Goal: Information Seeking & Learning: Understand process/instructions

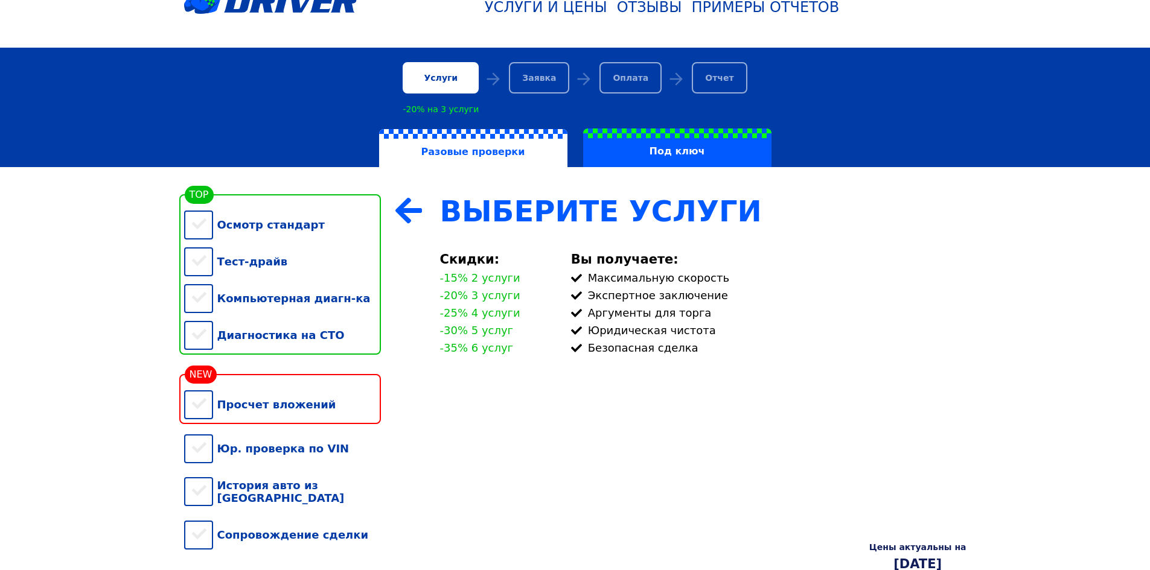
scroll to position [181, 0]
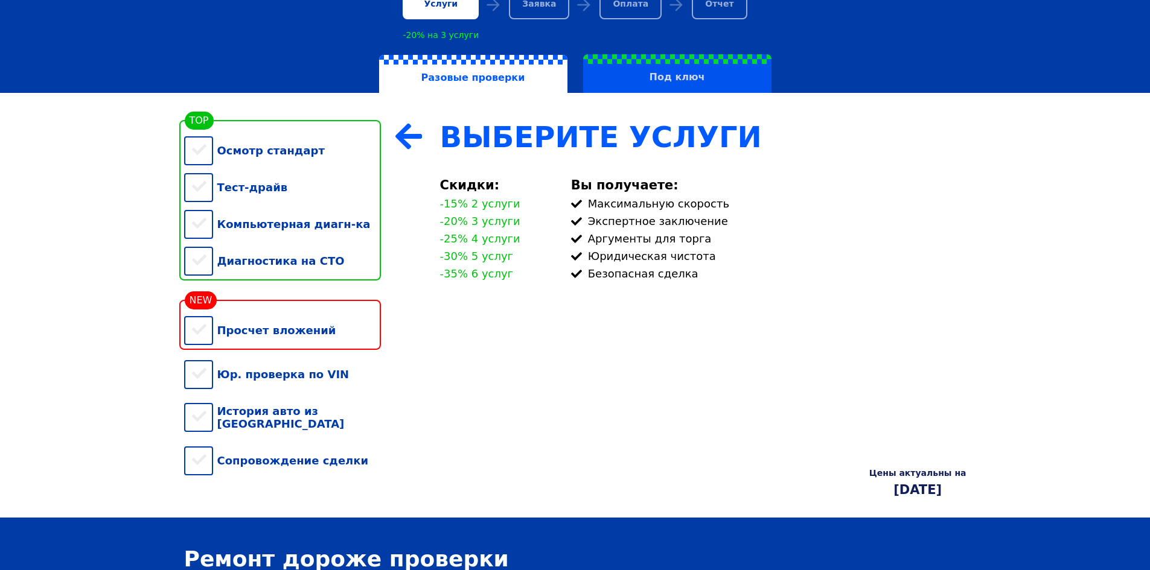
click at [678, 75] on label "Под ключ" at bounding box center [677, 73] width 188 height 39
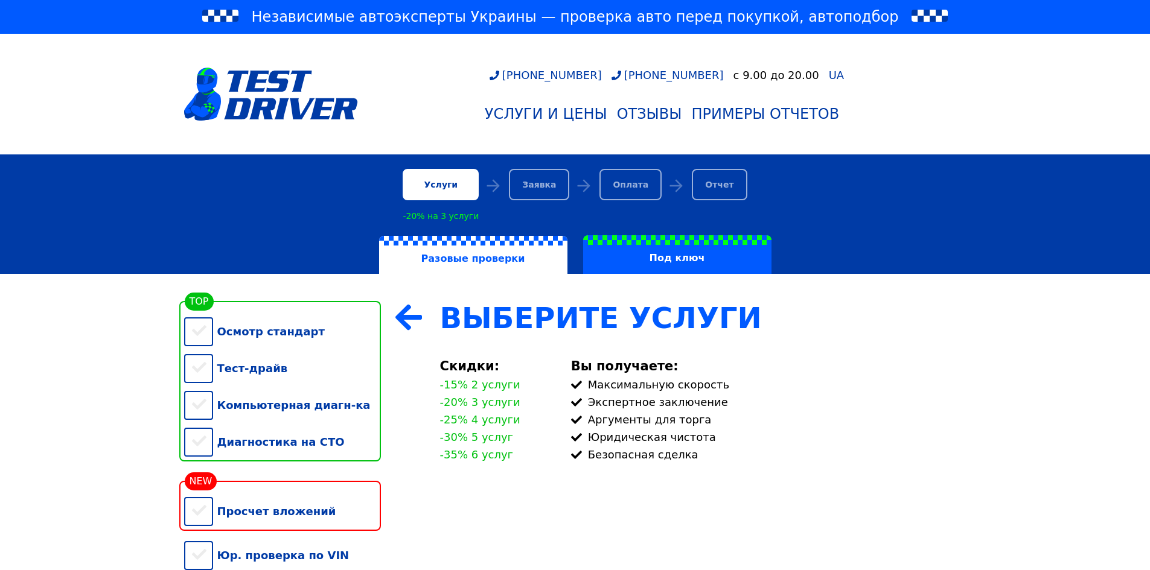
scroll to position [181, 0]
